Goal: Information Seeking & Learning: Check status

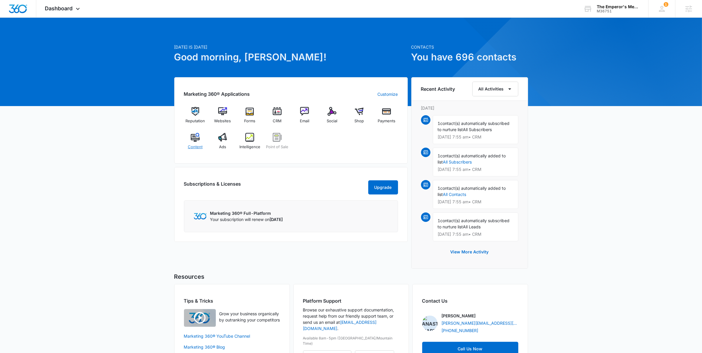
click at [200, 139] on div "Content" at bounding box center [195, 143] width 23 height 21
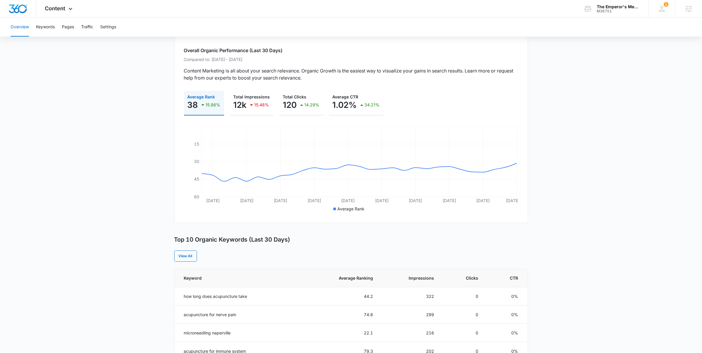
scroll to position [42, 0]
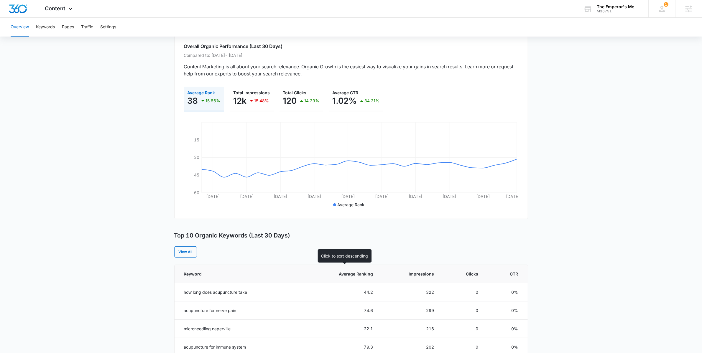
click at [356, 273] on span "Average Ranking" at bounding box center [348, 274] width 49 height 6
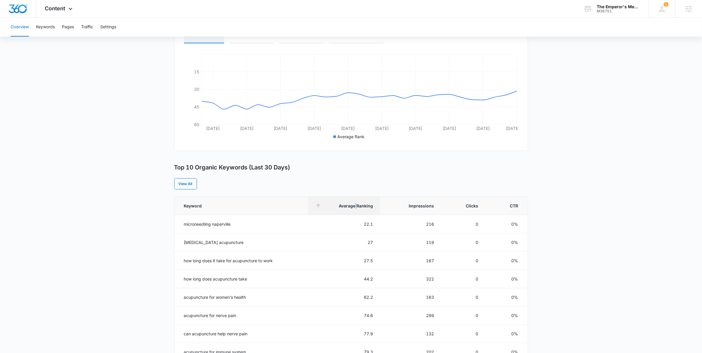
scroll to position [118, 0]
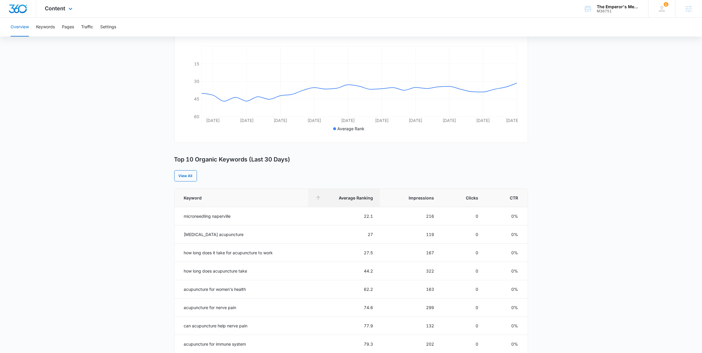
click at [55, 12] on div "Content Apps Reputation Websites Forms CRM Email Social Shop Payments POS Conte…" at bounding box center [59, 8] width 47 height 17
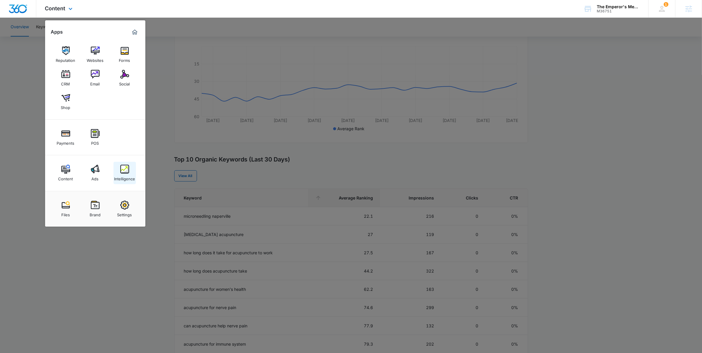
click at [125, 173] on img at bounding box center [124, 169] width 9 height 9
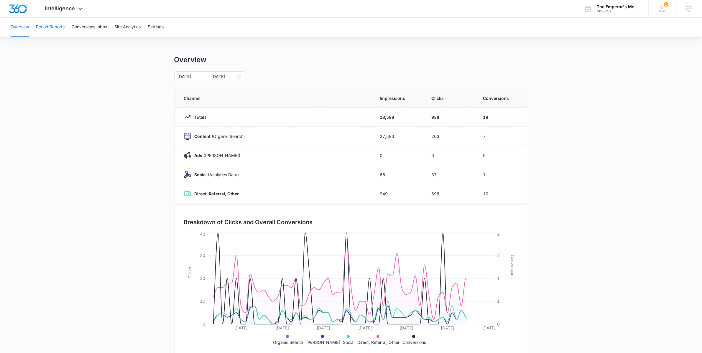
click at [48, 29] on button "Period Reports" at bounding box center [50, 27] width 29 height 19
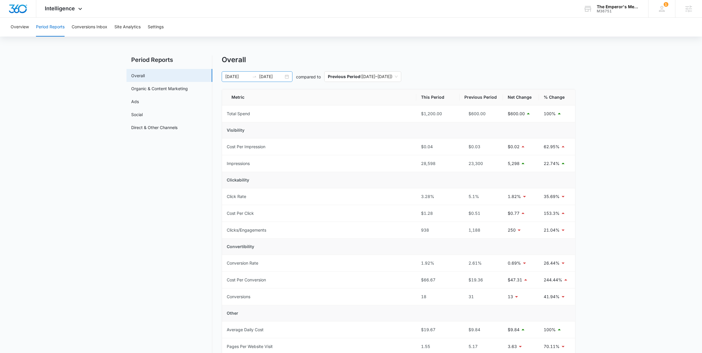
click at [283, 76] on input "[DATE]" at bounding box center [271, 76] width 24 height 6
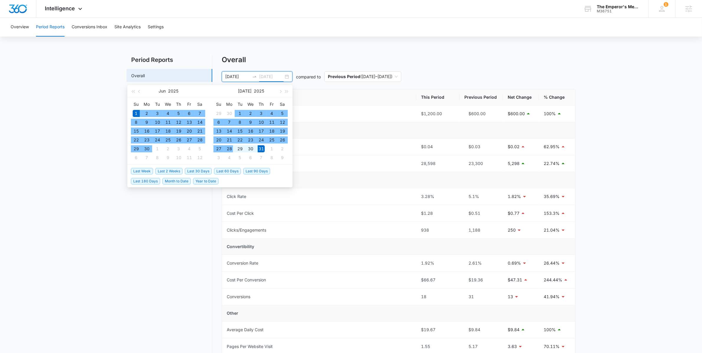
type input "[DATE]"
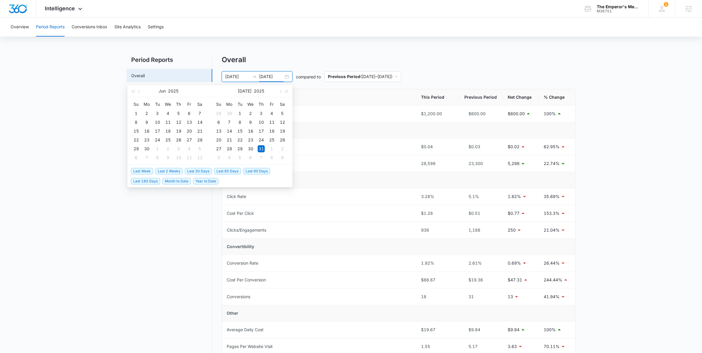
click at [195, 170] on span "Last 30 Days" at bounding box center [198, 171] width 27 height 6
type input "[DATE]"
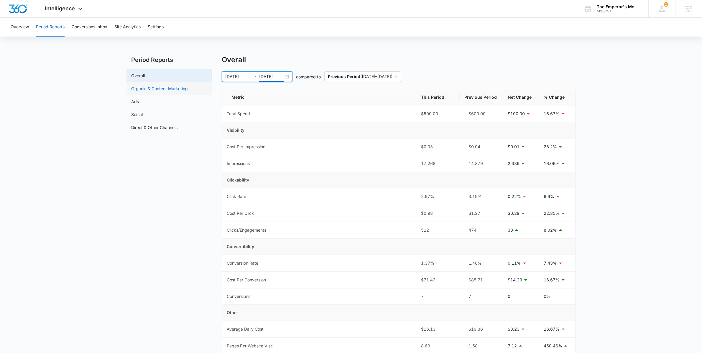
click at [184, 92] on link "Organic & Content Marketing" at bounding box center [159, 89] width 57 height 6
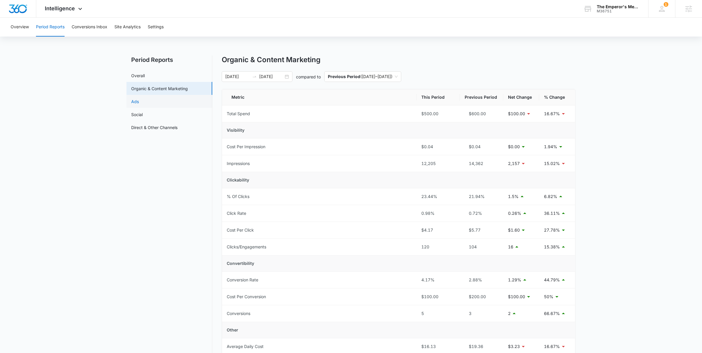
click at [139, 101] on link "Ads" at bounding box center [135, 102] width 8 height 6
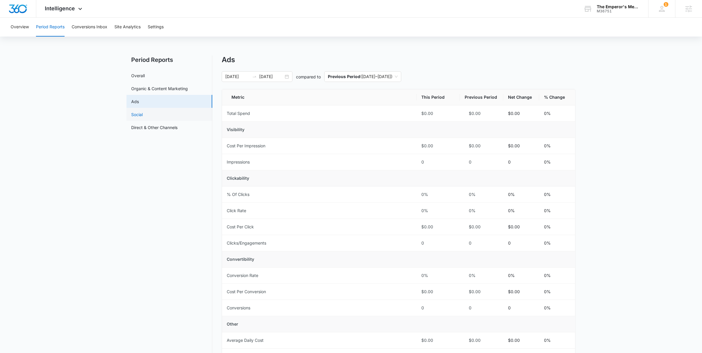
click at [143, 114] on link "Social" at bounding box center [137, 115] width 12 height 6
click at [178, 124] on link "Direct & Other Channels" at bounding box center [154, 127] width 46 height 6
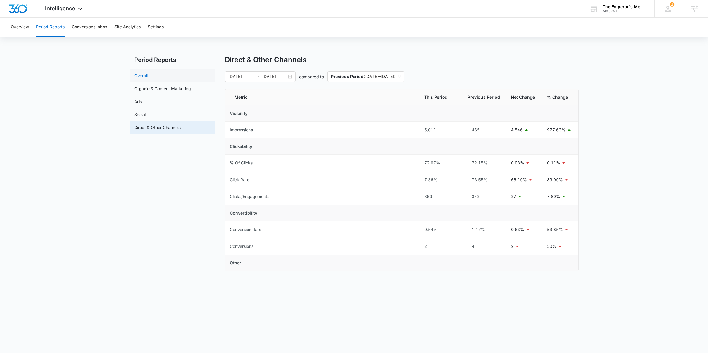
click at [148, 73] on link "Overall" at bounding box center [141, 76] width 14 height 6
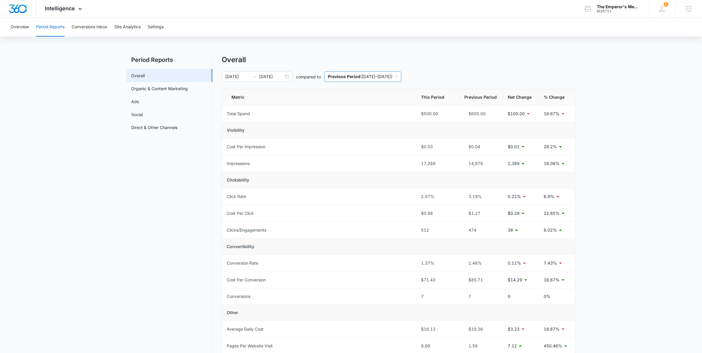
click at [346, 81] on span "Previous Period ( [DATE] – [DATE] )" at bounding box center [363, 77] width 70 height 10
click at [347, 111] on div "Same Period Last Year ( [DATE] - [DATE] )" at bounding box center [375, 108] width 94 height 6
click at [291, 82] on div "[DATE] [DATE]" at bounding box center [257, 76] width 71 height 11
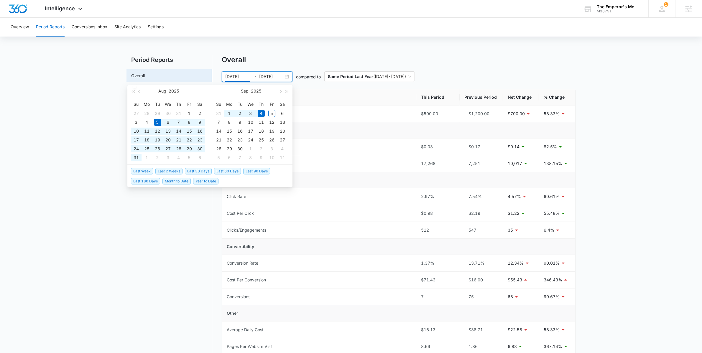
click at [290, 80] on div "[DATE] [DATE]" at bounding box center [257, 76] width 71 height 11
type input "[DATE]"
click at [206, 169] on span "Last 30 Days" at bounding box center [198, 171] width 27 height 6
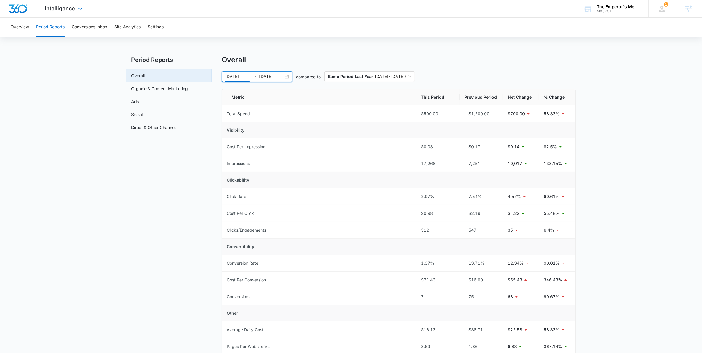
click at [56, 14] on div "Intelligence Apps Reputation Websites Forms CRM Email Social Shop Payments POS …" at bounding box center [64, 8] width 56 height 17
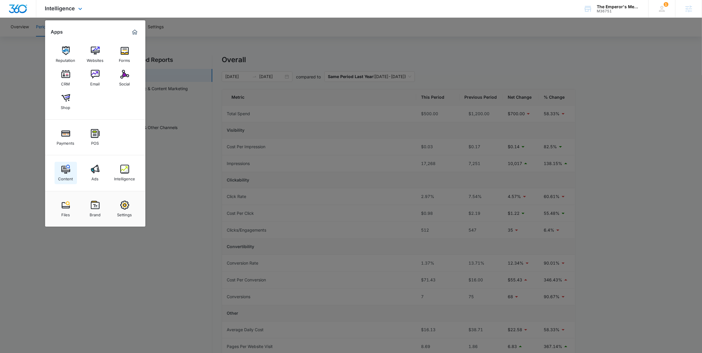
click at [62, 163] on link "Content" at bounding box center [66, 173] width 22 height 22
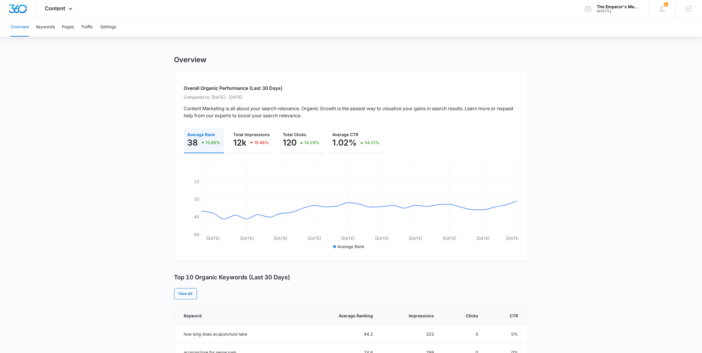
click at [125, 117] on main "Overview Overall Organic Performance (Last 30 Days) Compared to: [DATE] - [DATE…" at bounding box center [351, 341] width 702 height 572
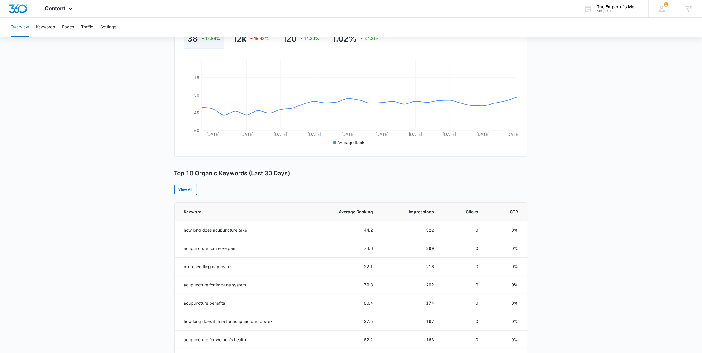
scroll to position [139, 0]
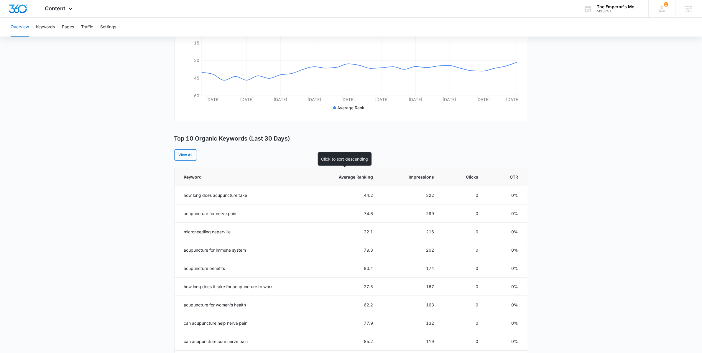
click at [357, 181] on th "Average Ranking" at bounding box center [344, 177] width 72 height 18
click at [356, 180] on th "Average Ranking" at bounding box center [344, 177] width 72 height 18
click at [92, 157] on main "Overview Overall Organic Performance (Last 30 Days) Compared to: [DATE] - [DATE…" at bounding box center [351, 203] width 702 height 572
click at [620, 83] on main "Overview Overall Organic Performance (Last 30 Days) Compared to: [DATE] - [DATE…" at bounding box center [351, 203] width 702 height 572
